Goal: Find specific page/section: Find specific page/section

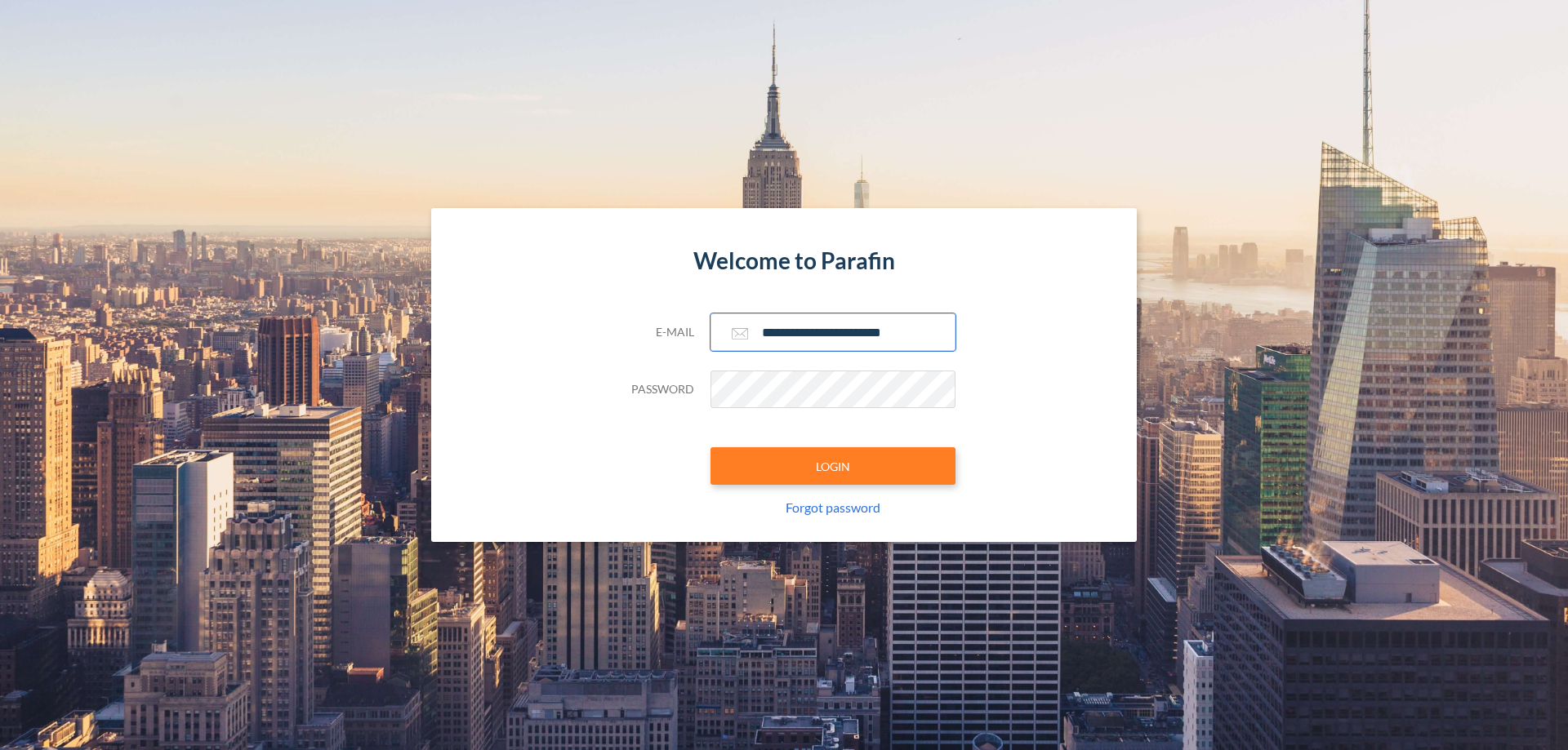
type input "**********"
click at [833, 466] on button "LOGIN" at bounding box center [833, 466] width 245 height 38
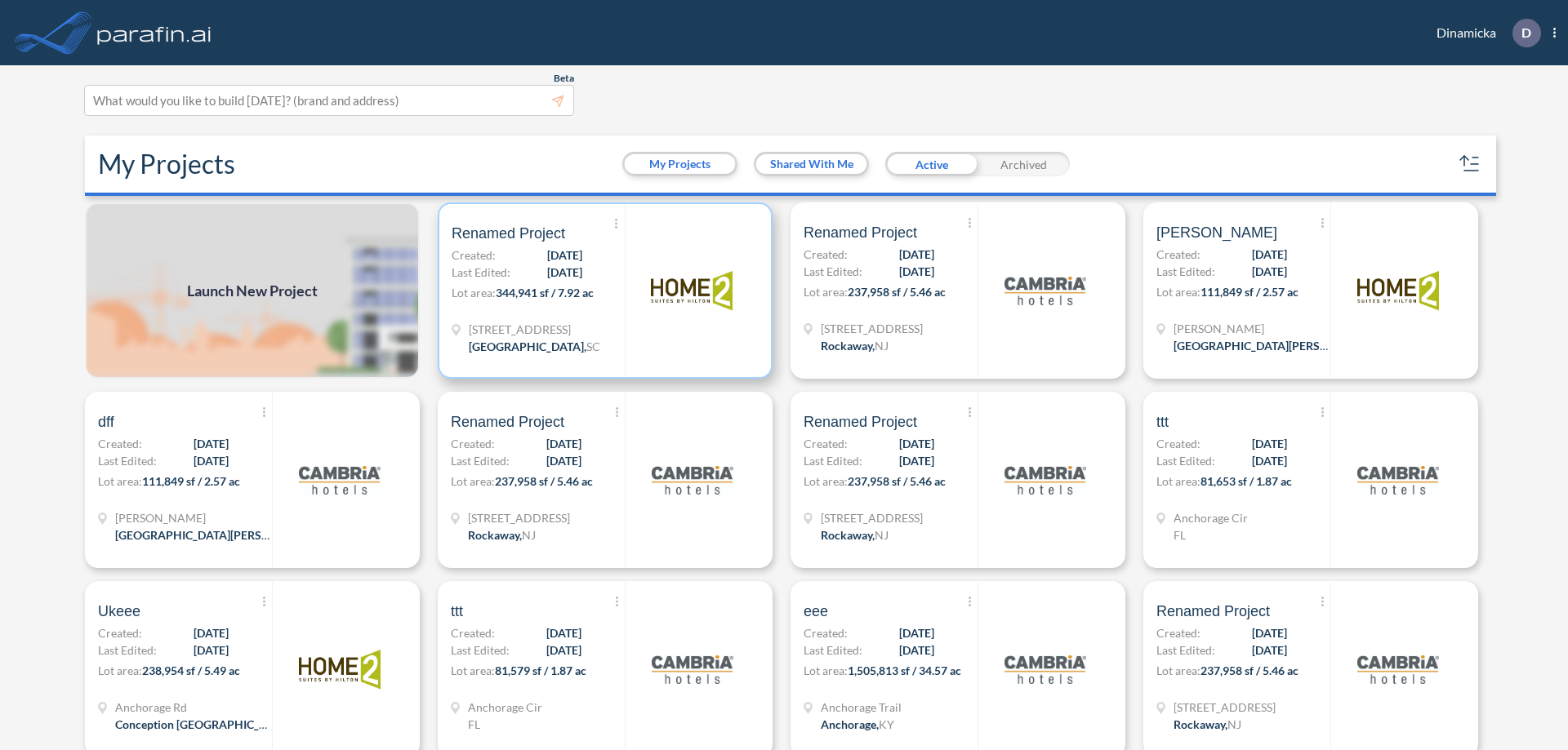
scroll to position [4, 0]
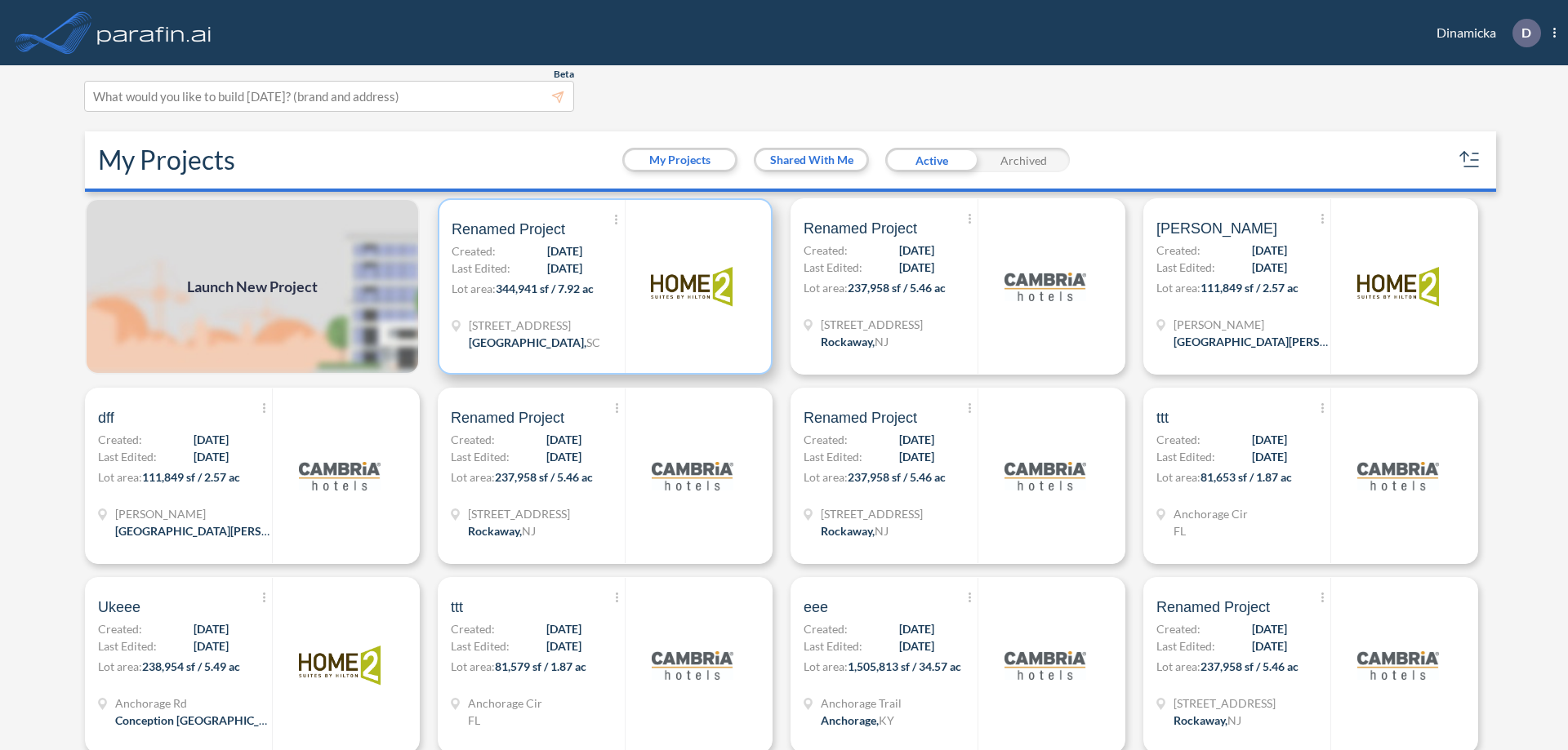
click at [602, 286] on p "Lot area: 344,941 sf / 7.92 ac" at bounding box center [538, 292] width 173 height 24
